Goal: Task Accomplishment & Management: Manage account settings

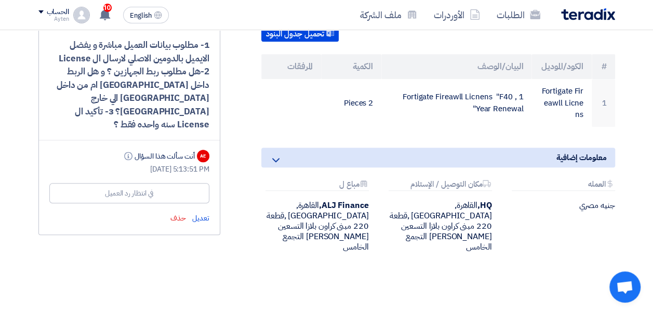
scroll to position [311, 0]
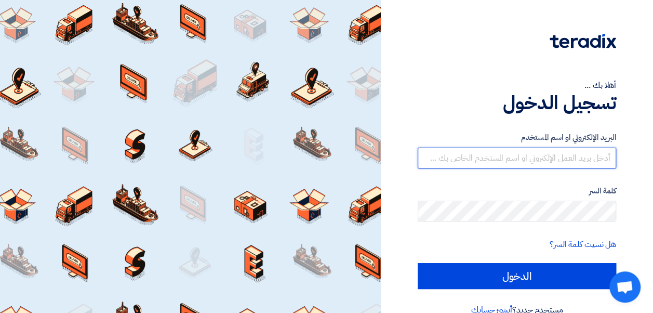
type input "[EMAIL_ADDRESS][DOMAIN_NAME]"
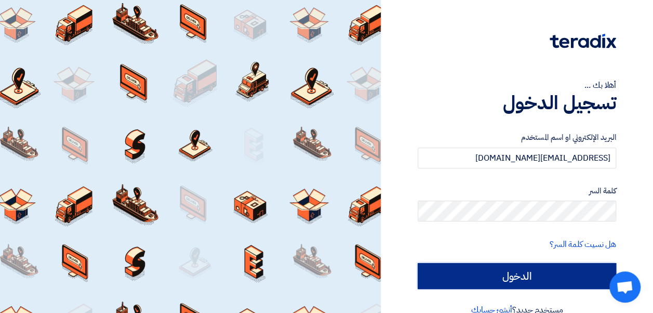
click at [515, 272] on input "الدخول" at bounding box center [516, 276] width 198 height 26
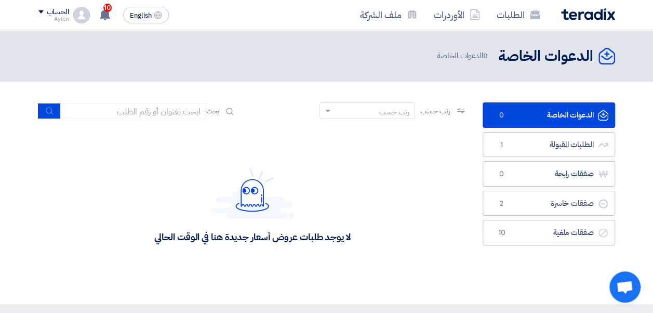
click at [99, 54] on div "الدعوات الخاصة الدعوات الخاصة 0 الدعوات الخاصة" at bounding box center [326, 56] width 576 height 20
